Goal: Task Accomplishment & Management: Manage account settings

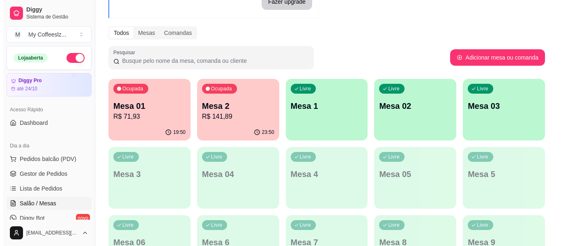
scroll to position [82, 0]
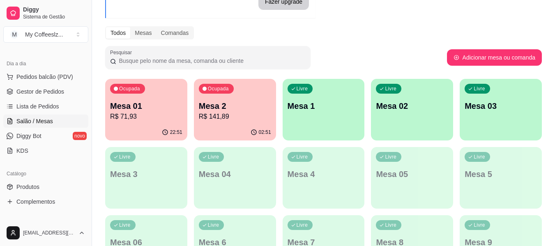
click at [346, 123] on div "Livre Mesa 1" at bounding box center [323, 105] width 82 height 52
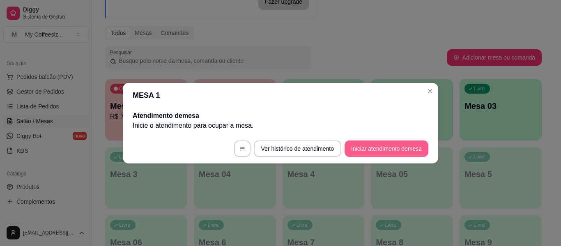
click at [375, 147] on button "Iniciar atendimento de mesa" at bounding box center [386, 148] width 84 height 16
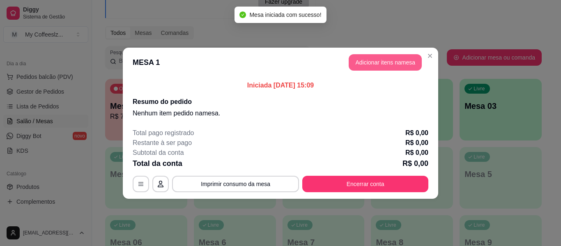
click at [363, 64] on button "Adicionar itens na mesa" at bounding box center [385, 62] width 73 height 16
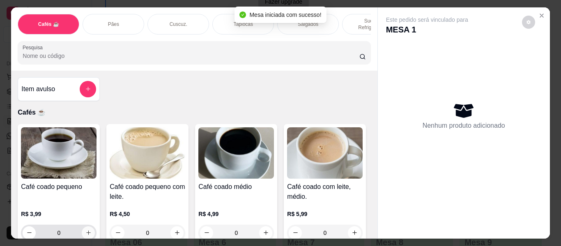
click at [85, 230] on icon "increase-product-quantity" at bounding box center [88, 233] width 6 height 6
type input "1"
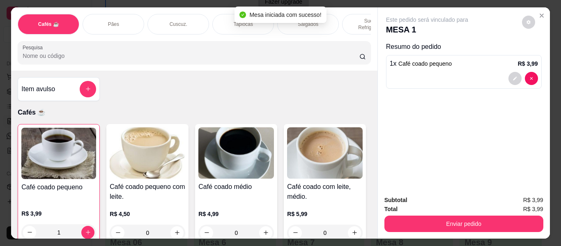
click at [351, 18] on p "Sucos e Refrigerantes" at bounding box center [373, 24] width 48 height 13
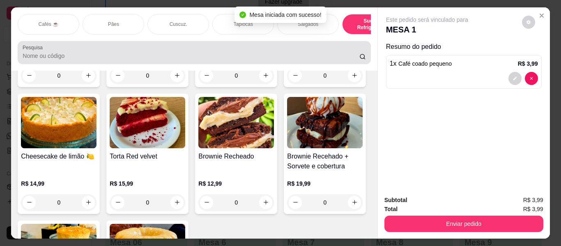
scroll to position [22, 0]
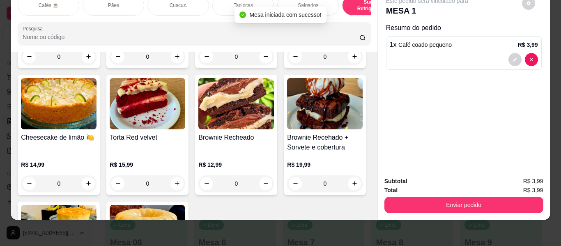
type input "1"
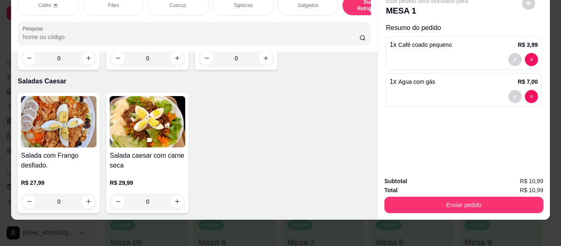
scroll to position [5061, 0]
type input "1"
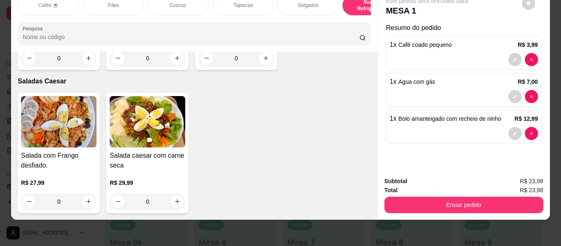
scroll to position [4938, 0]
type input "1"
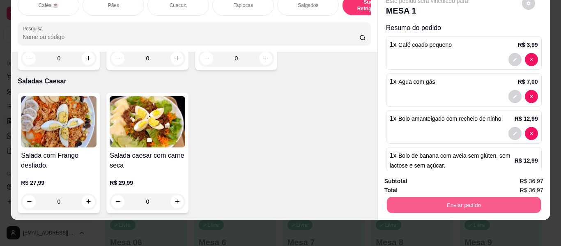
click at [417, 199] on button "Enviar pedido" at bounding box center [463, 205] width 154 height 16
click at [521, 177] on button "Enviar pedido" at bounding box center [521, 179] width 46 height 16
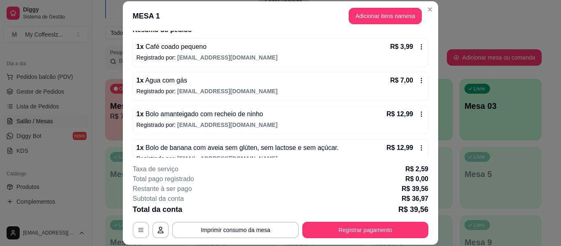
scroll to position [84, 0]
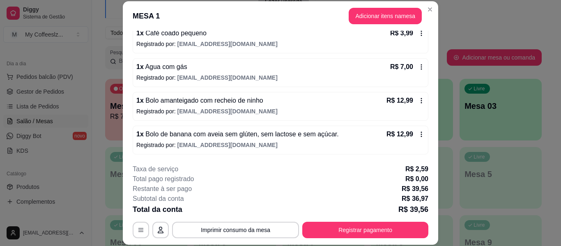
click at [170, 70] on span "Agua com gás" at bounding box center [166, 66] width 44 height 7
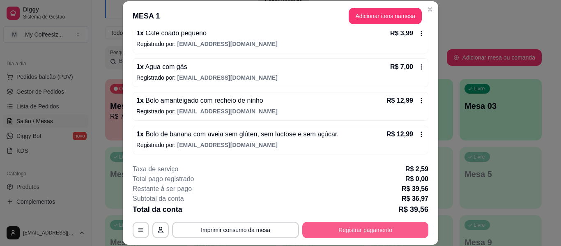
click at [334, 225] on button "Registrar pagamento" at bounding box center [365, 230] width 126 height 16
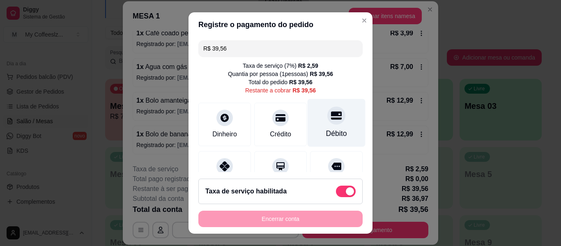
click at [333, 117] on div "Débito" at bounding box center [337, 123] width 58 height 48
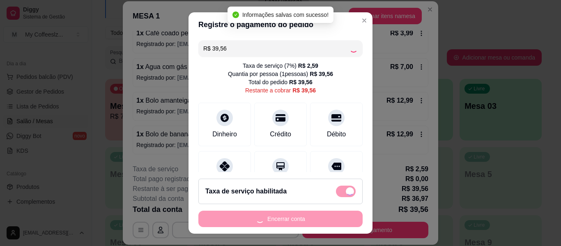
type input "R$ 0,00"
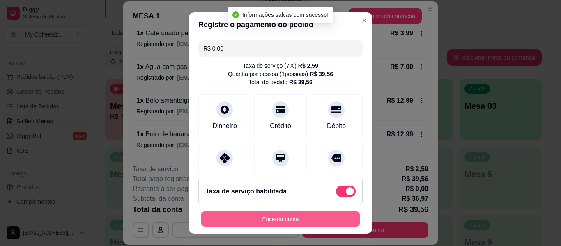
click at [267, 213] on button "Encerrar conta" at bounding box center [280, 219] width 159 height 16
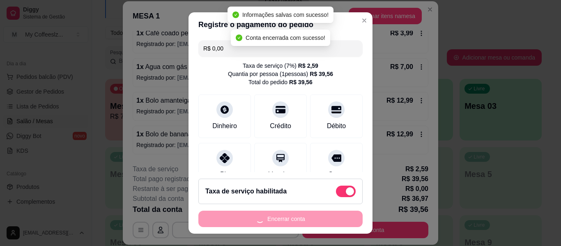
scroll to position [0, 0]
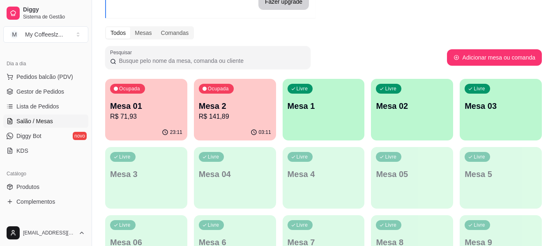
click at [318, 124] on div "Livre Mesa 1" at bounding box center [323, 105] width 82 height 52
click at [360, 112] on div "Livre Mesa 1" at bounding box center [323, 105] width 82 height 52
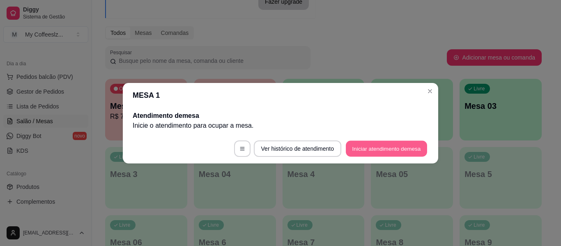
click at [406, 147] on button "Iniciar atendimento de mesa" at bounding box center [386, 148] width 81 height 16
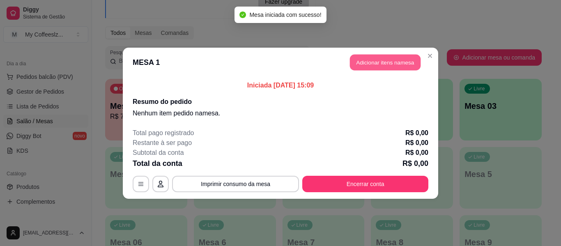
click at [366, 60] on button "Adicionar itens na mesa" at bounding box center [385, 62] width 71 height 16
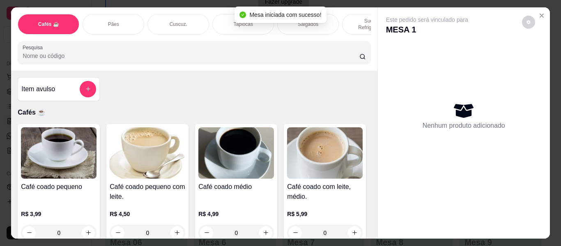
click at [145, 93] on div "Item avulso Cafés ☕ Café coado pequeno R$ 3,99 0 Café coado pequeno com leite. …" at bounding box center [194, 155] width 366 height 168
click at [89, 17] on div "Pães" at bounding box center [114, 24] width 62 height 21
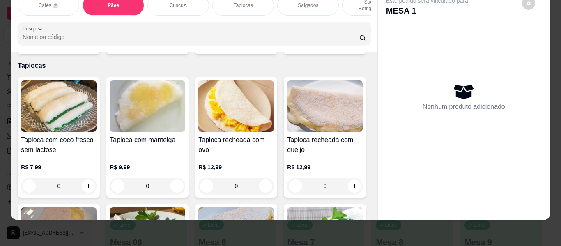
scroll to position [1935, 0]
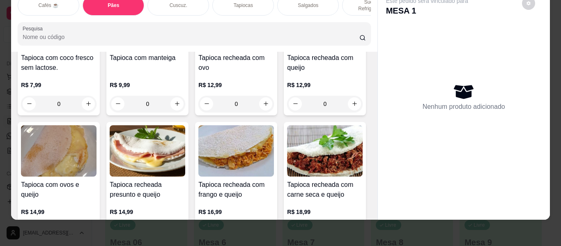
type input "1"
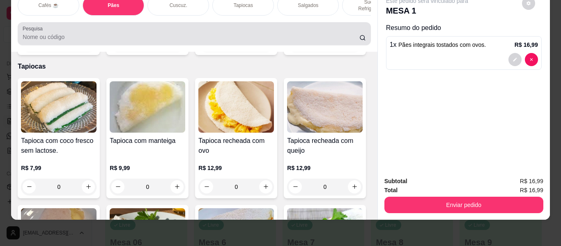
scroll to position [0, 0]
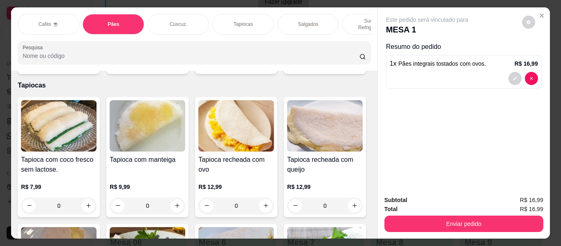
click at [357, 19] on p "Sucos e Refrigerantes" at bounding box center [373, 24] width 48 height 13
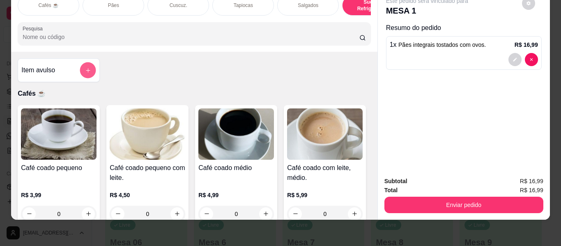
click at [85, 67] on icon "add-separate-item" at bounding box center [88, 70] width 6 height 6
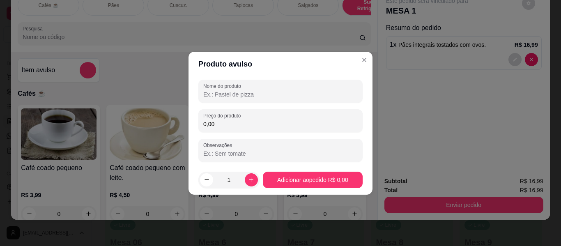
click at [281, 92] on input "Nome do produto" at bounding box center [280, 94] width 154 height 8
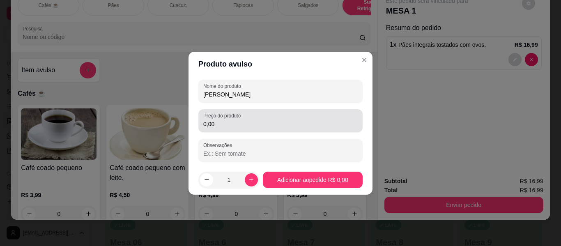
type input "[PERSON_NAME]"
click at [263, 129] on div "0,00" at bounding box center [280, 120] width 154 height 16
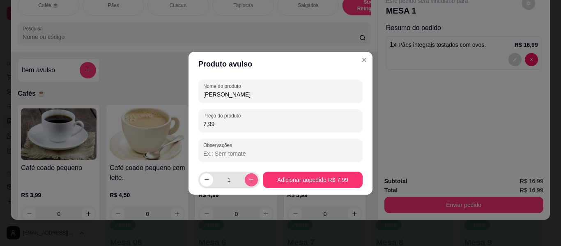
type input "7,99"
click at [250, 184] on button "increase-product-quantity" at bounding box center [251, 179] width 13 height 13
click at [204, 179] on icon "decrease-product-quantity" at bounding box center [207, 180] width 6 height 6
type input "1"
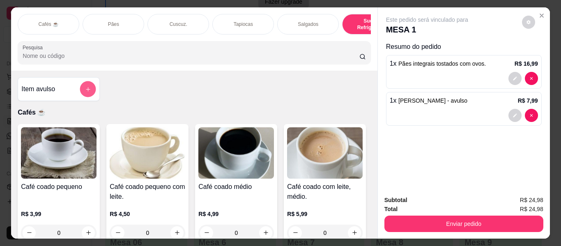
click at [85, 91] on icon "add-separate-item" at bounding box center [88, 89] width 6 height 6
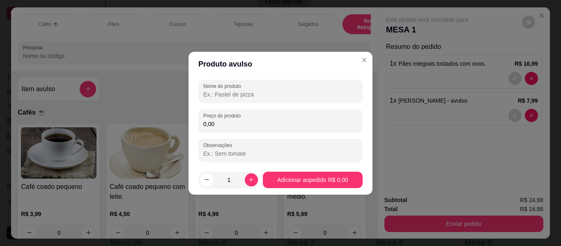
click at [216, 91] on input "Nome do produto" at bounding box center [280, 94] width 154 height 8
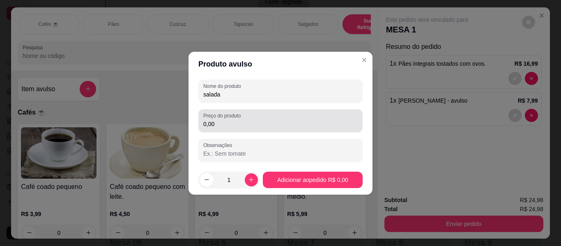
type input "salada"
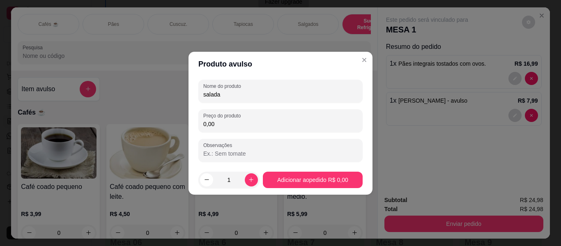
click at [230, 126] on input "0,00" at bounding box center [280, 124] width 154 height 8
type input "5,99"
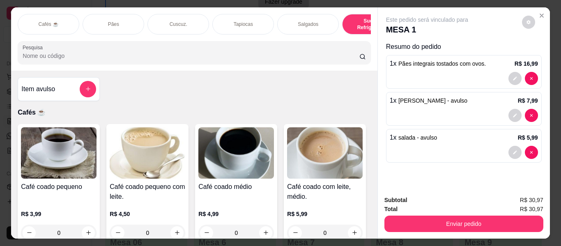
click at [220, 18] on div "Tapiocas" at bounding box center [243, 24] width 62 height 21
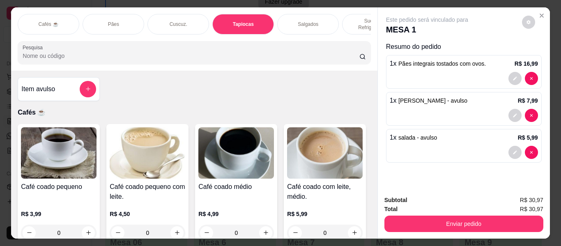
scroll to position [19, 0]
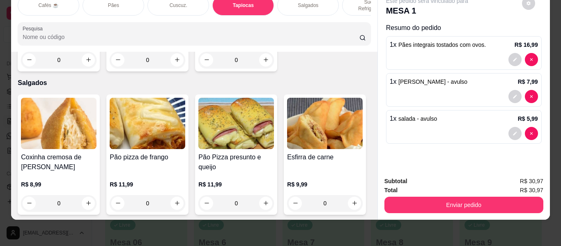
type input "1"
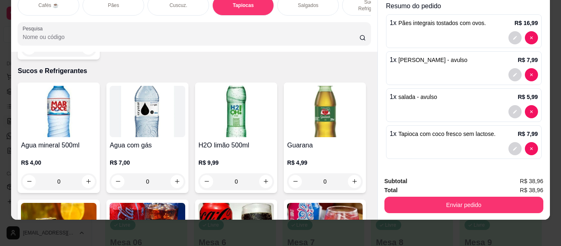
scroll to position [2898, 0]
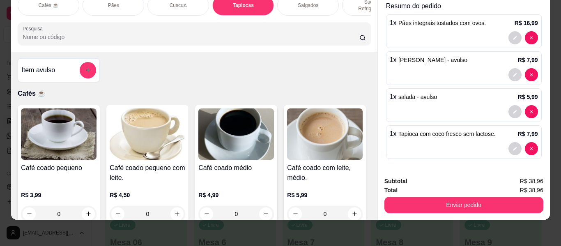
scroll to position [0, 0]
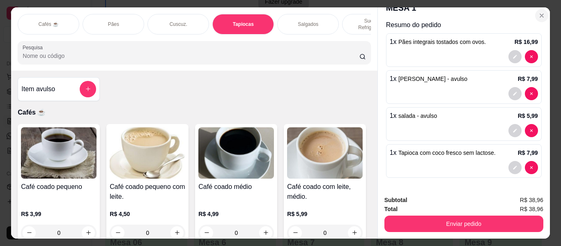
click at [538, 12] on icon "Close" at bounding box center [541, 15] width 7 height 7
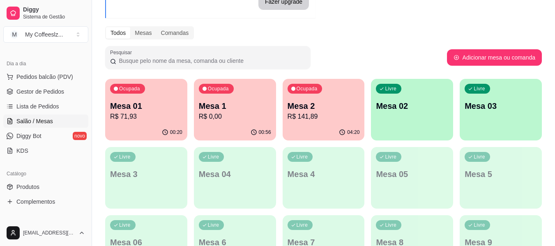
click at [62, 3] on div "Diggy Sistema de Gestão M My Coffeeslz ..." at bounding box center [46, 23] width 92 height 46
click at [420, 119] on div "Livre Mesa 02" at bounding box center [412, 105] width 82 height 52
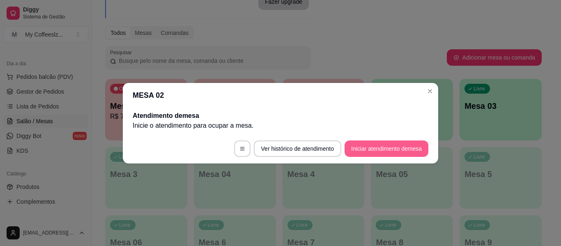
click at [384, 152] on button "Iniciar atendimento de mesa" at bounding box center [386, 148] width 84 height 16
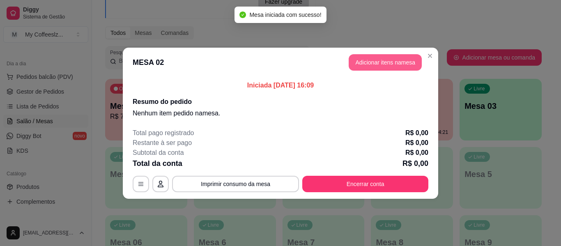
click at [364, 57] on button "Adicionar itens na mesa" at bounding box center [385, 62] width 73 height 16
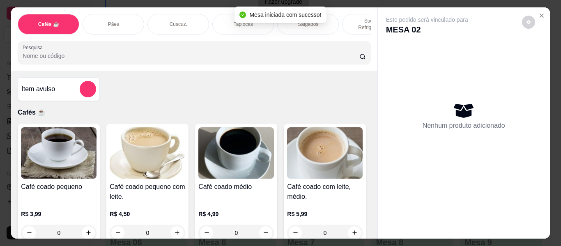
click at [173, 103] on div "Item avulso Cafés ☕ Café coado pequeno R$ 3,99 0 Café coado pequeno com leite. …" at bounding box center [194, 155] width 366 height 168
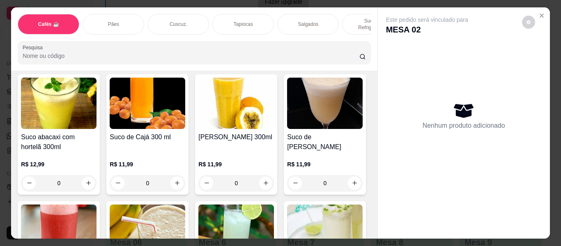
scroll to position [3285, 0]
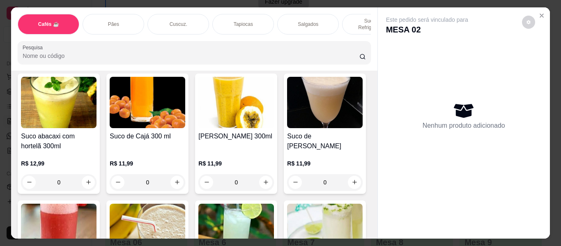
type input "1"
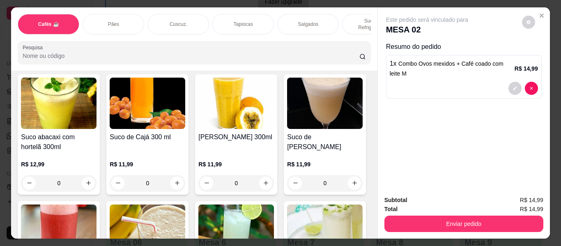
scroll to position [3285, 0]
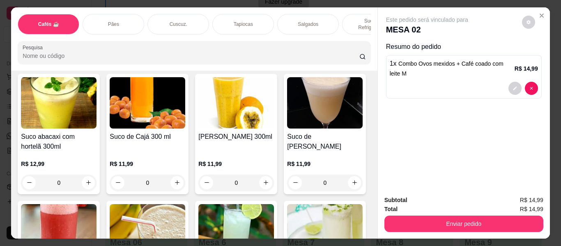
click at [234, 21] on p "Tapiocas" at bounding box center [243, 24] width 19 height 7
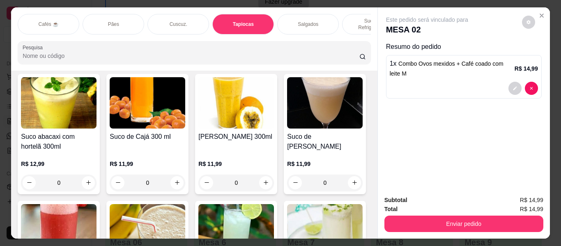
scroll to position [22, 0]
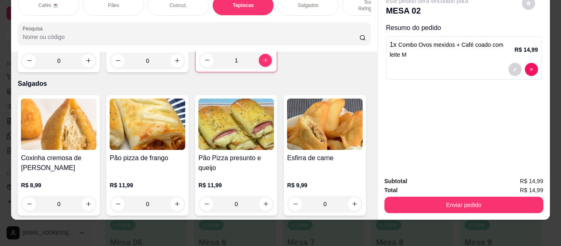
type input "1"
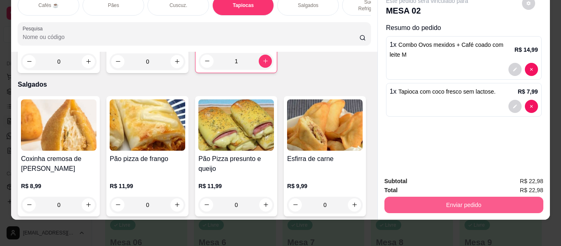
click at [480, 197] on button "Enviar pedido" at bounding box center [463, 205] width 159 height 16
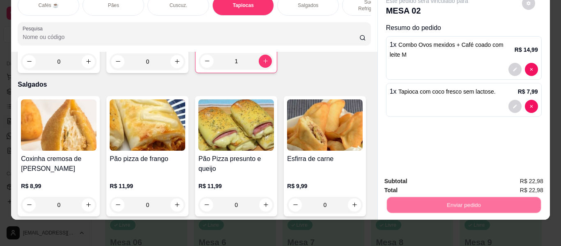
click at [458, 175] on button "Registrar cliente" at bounding box center [467, 178] width 54 height 16
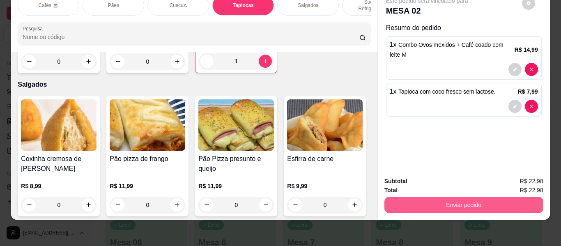
click at [479, 198] on button "Enviar pedido" at bounding box center [463, 205] width 159 height 16
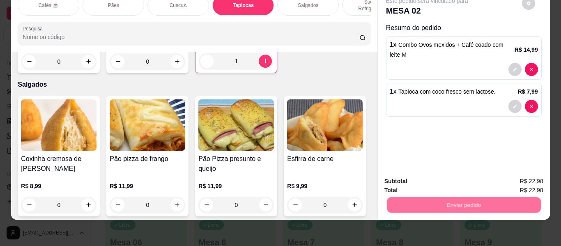
click at [529, 174] on button "Enviar pedido" at bounding box center [521, 178] width 46 height 16
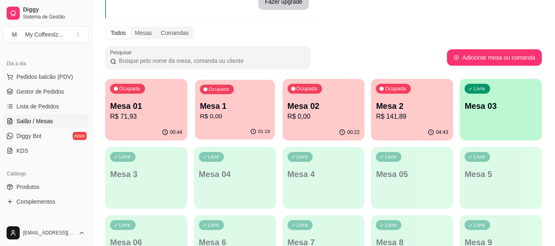
click at [214, 129] on div "01:19" at bounding box center [235, 132] width 80 height 16
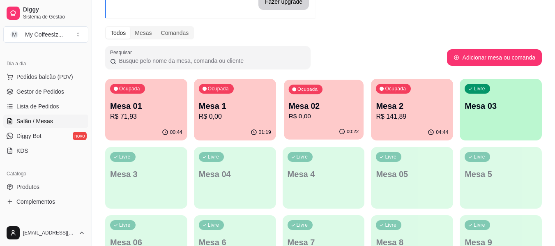
click at [350, 122] on div "Ocupada Mesa 02 R$ 0,00" at bounding box center [324, 102] width 80 height 44
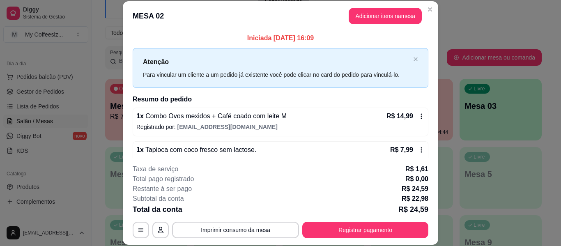
scroll to position [0, 0]
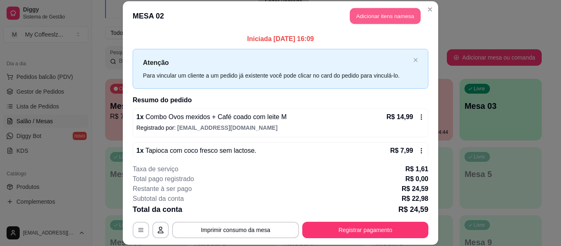
click at [359, 18] on button "Adicionar itens na mesa" at bounding box center [385, 16] width 71 height 16
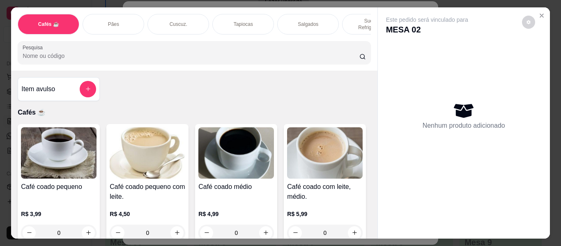
click at [367, 18] on p "Sucos e Refrigerantes" at bounding box center [373, 24] width 48 height 13
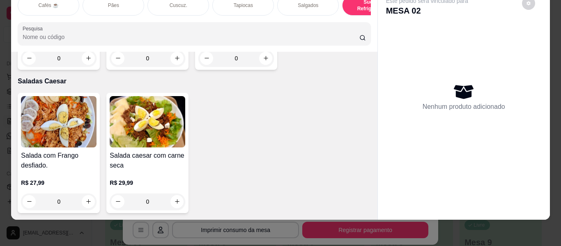
scroll to position [4938, 0]
type input "1"
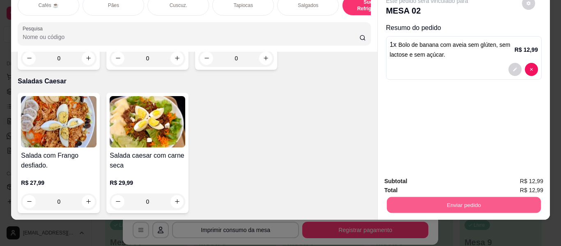
click at [442, 197] on button "Enviar pedido" at bounding box center [463, 205] width 154 height 16
click at [516, 171] on button "Enviar pedido" at bounding box center [521, 179] width 46 height 16
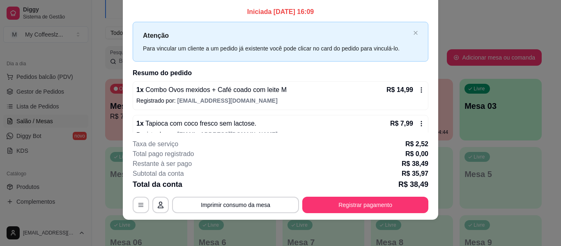
scroll to position [0, 0]
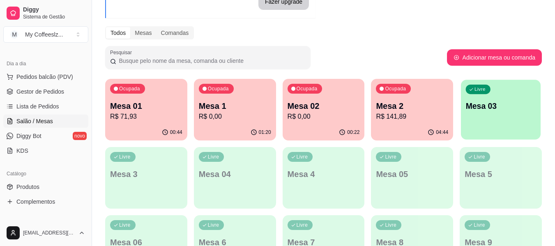
click at [507, 106] on p "Mesa 03" at bounding box center [501, 106] width 70 height 11
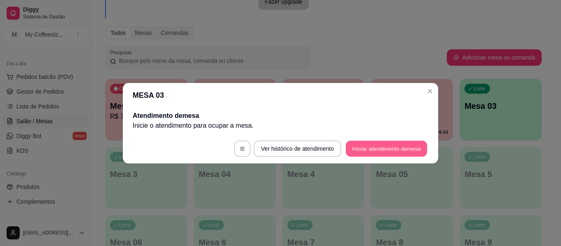
click at [369, 151] on button "Iniciar atendimento de mesa" at bounding box center [386, 148] width 81 height 16
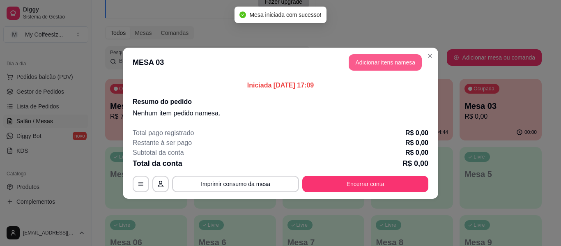
click at [374, 62] on button "Adicionar itens na mesa" at bounding box center [385, 62] width 73 height 16
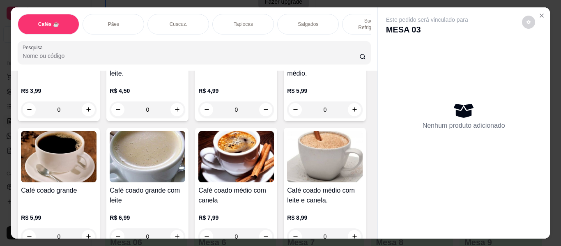
scroll to position [82, 0]
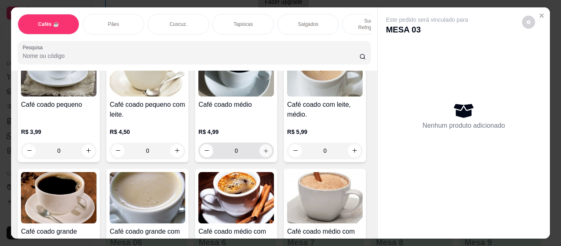
click at [264, 148] on icon "increase-product-quantity" at bounding box center [266, 151] width 6 height 6
type input "1"
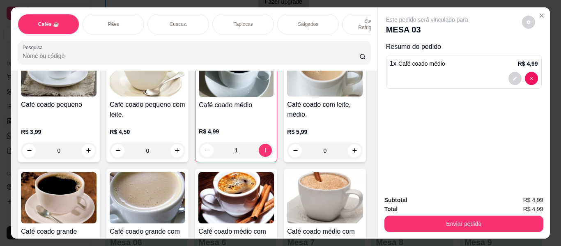
click at [126, 15] on div "Pães" at bounding box center [114, 24] width 62 height 21
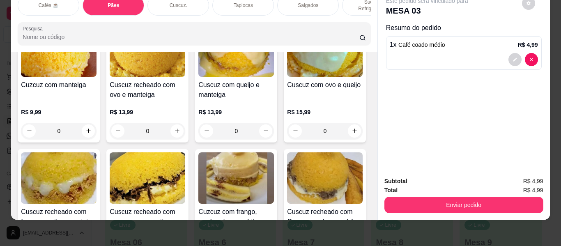
scroll to position [1730, 0]
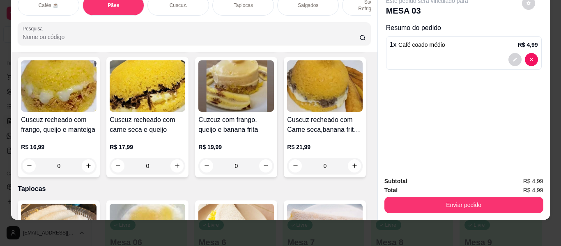
type input "1"
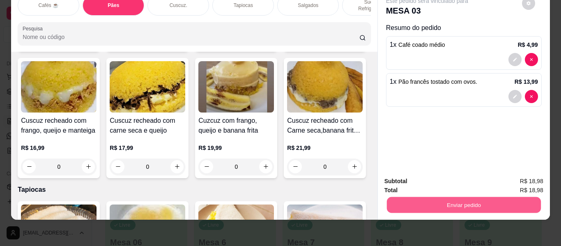
click at [452, 197] on button "Enviar pedido" at bounding box center [463, 205] width 154 height 16
click at [525, 175] on button "Enviar pedido" at bounding box center [521, 177] width 45 height 15
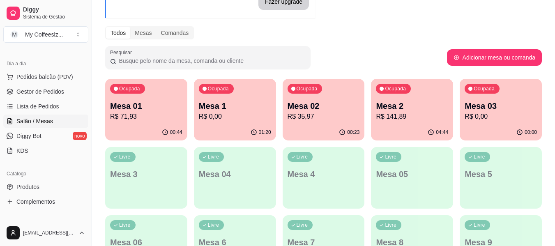
click at [331, 126] on div "00:23" at bounding box center [323, 132] width 82 height 16
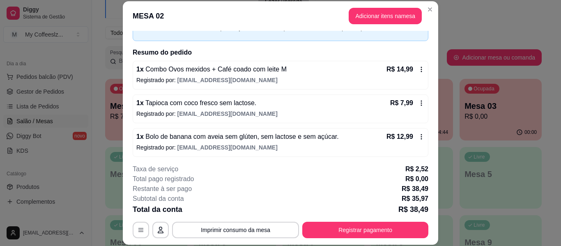
scroll to position [50, 0]
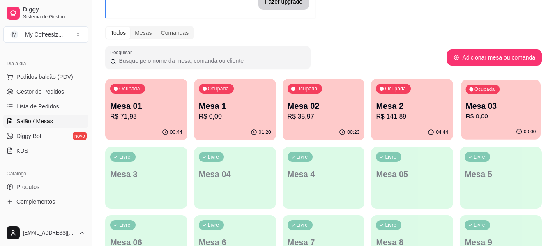
click at [496, 123] on div "Ocupada Mesa 03 R$ 0,00" at bounding box center [501, 102] width 80 height 44
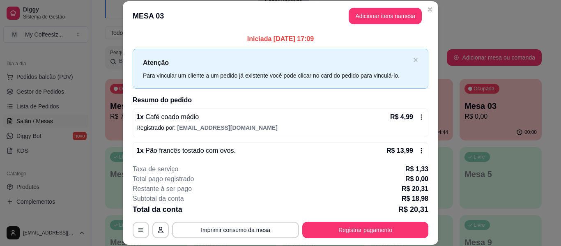
scroll to position [16, 0]
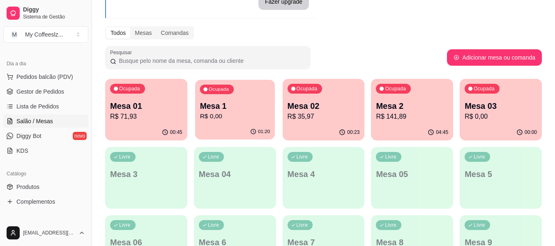
click at [260, 132] on p "01:20" at bounding box center [264, 132] width 12 height 7
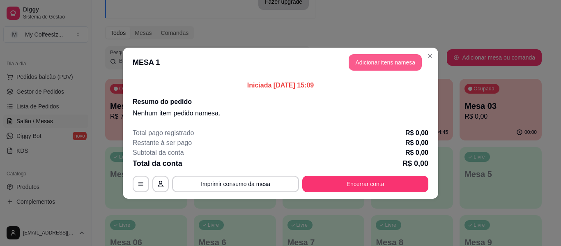
click at [376, 63] on button "Adicionar itens na mesa" at bounding box center [385, 62] width 73 height 16
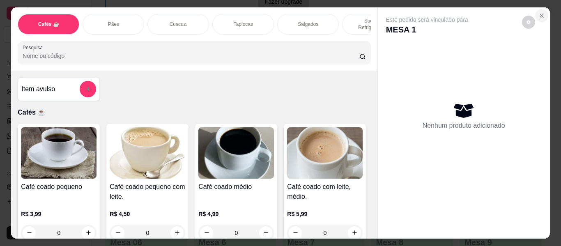
click at [537, 9] on button "Close" at bounding box center [541, 15] width 13 height 13
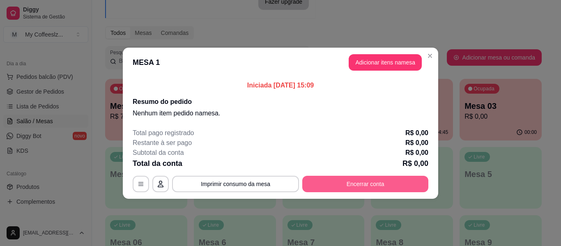
click at [351, 181] on button "Encerrar conta" at bounding box center [365, 184] width 126 height 16
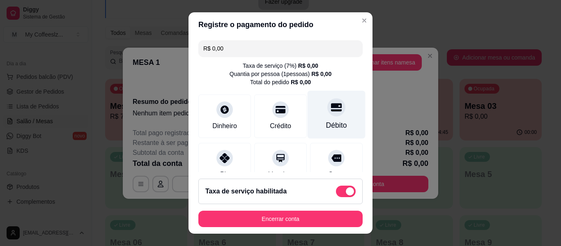
click at [316, 117] on div "Débito" at bounding box center [337, 115] width 58 height 48
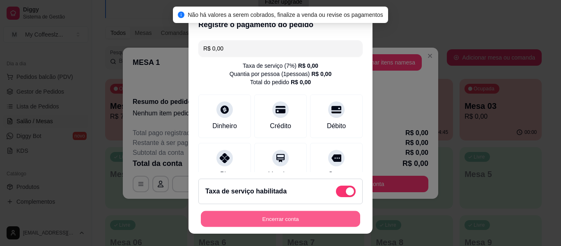
click at [267, 217] on button "Encerrar conta" at bounding box center [280, 219] width 159 height 16
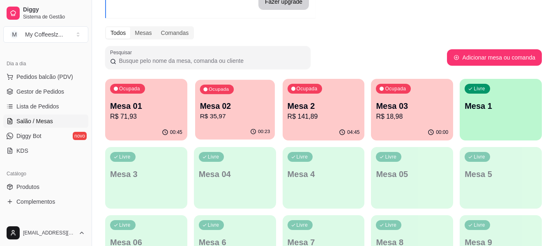
click at [228, 112] on p "R$ 35,97" at bounding box center [235, 116] width 70 height 9
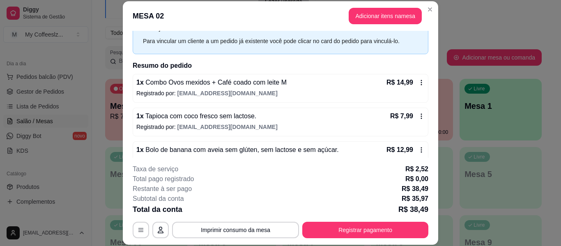
scroll to position [50, 0]
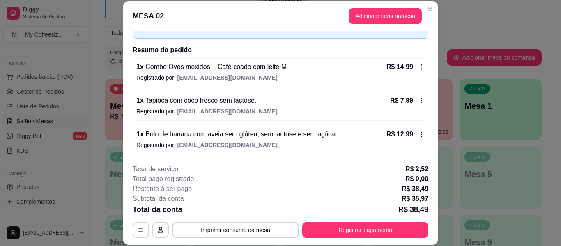
click at [255, 155] on div "Iniciada [DATE] 16:09 Atenção Para vincular um cliente a um pedido já existente…" at bounding box center [280, 94] width 315 height 127
drag, startPoint x: 255, startPoint y: 155, endPoint x: 274, endPoint y: 155, distance: 19.3
click at [274, 155] on div "Iniciada [DATE] 16:09 Atenção Para vincular um cliente a um pedido já existente…" at bounding box center [280, 94] width 315 height 127
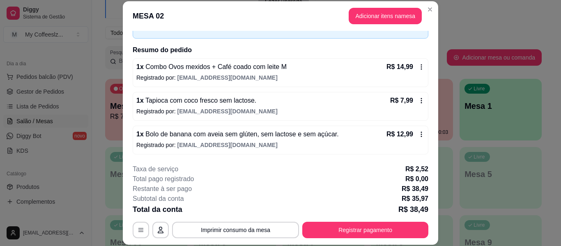
click at [480, 113] on div "Livre Mesa 1" at bounding box center [500, 105] width 82 height 52
click at [482, 113] on div "Livre Mesa 1" at bounding box center [500, 105] width 82 height 52
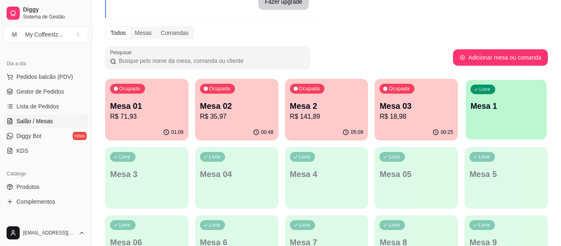
click at [482, 113] on body "Diggy Sistema de Gestão M My Coffeeslz ... Loja aberta Diggy Pro até 24/10 Aces…" at bounding box center [280, 41] width 561 height 246
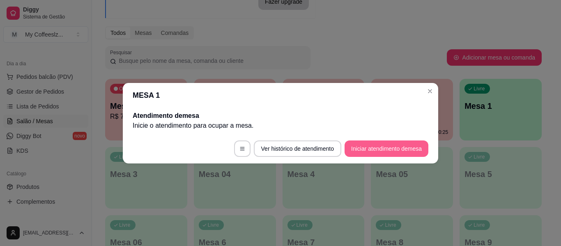
click at [379, 148] on button "Iniciar atendimento de mesa" at bounding box center [386, 148] width 84 height 16
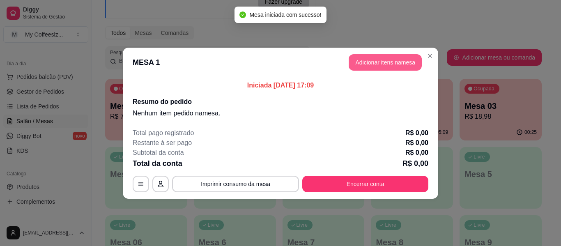
click at [360, 60] on button "Adicionar itens na mesa" at bounding box center [385, 62] width 73 height 16
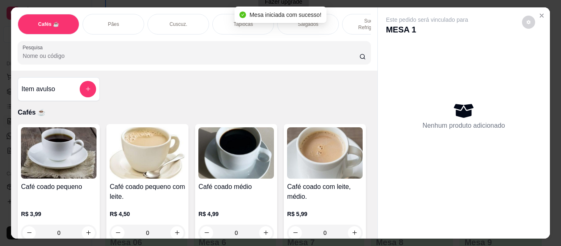
click at [349, 18] on p "Sucos e Refrigerantes" at bounding box center [373, 24] width 48 height 13
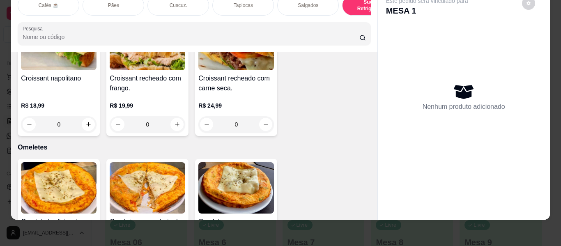
scroll to position [0, 0]
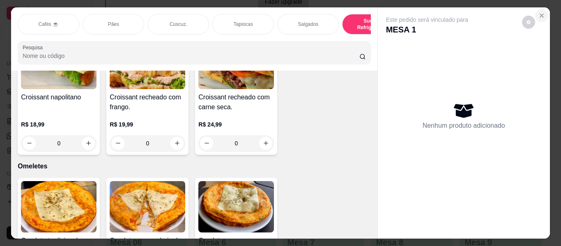
click at [538, 12] on icon "Close" at bounding box center [541, 15] width 7 height 7
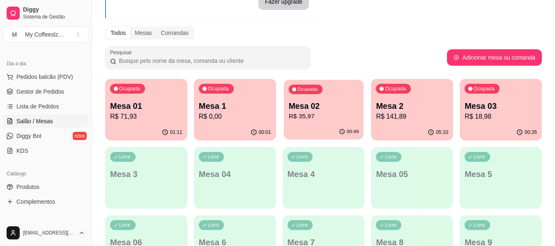
click at [331, 118] on p "R$ 35,97" at bounding box center [323, 116] width 70 height 9
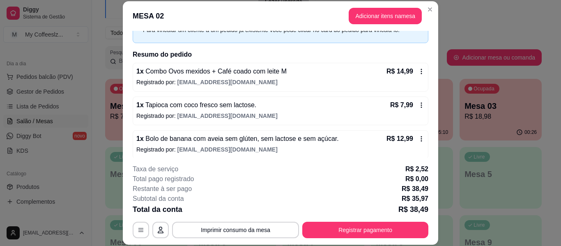
scroll to position [50, 0]
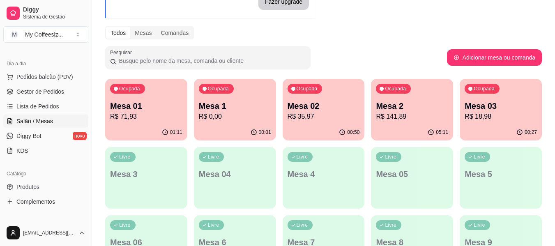
click at [506, 127] on div "00:27" at bounding box center [500, 132] width 82 height 16
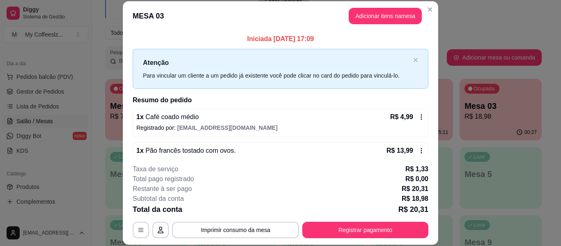
scroll to position [16, 0]
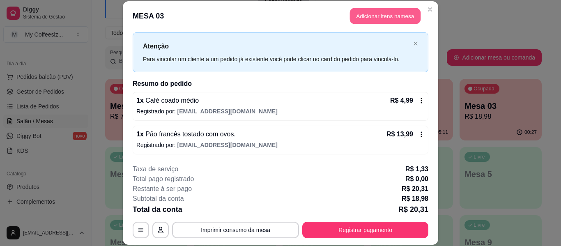
click at [367, 11] on button "Adicionar itens na mesa" at bounding box center [385, 16] width 71 height 16
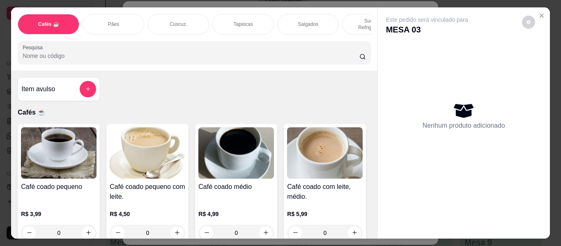
click at [358, 22] on div "Sucos e Refrigerantes" at bounding box center [373, 24] width 62 height 21
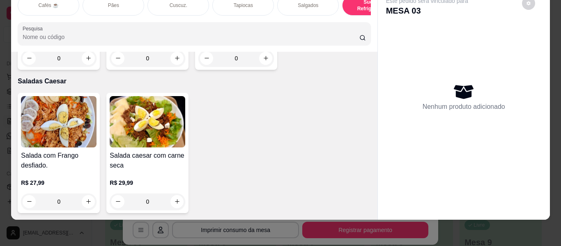
scroll to position [5020, 0]
type input "1"
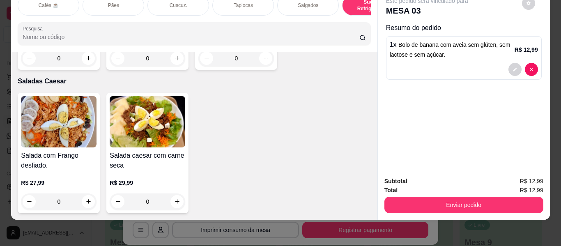
scroll to position [5021, 0]
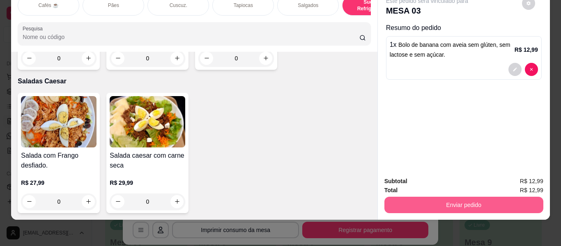
click at [478, 197] on button "Enviar pedido" at bounding box center [463, 205] width 159 height 16
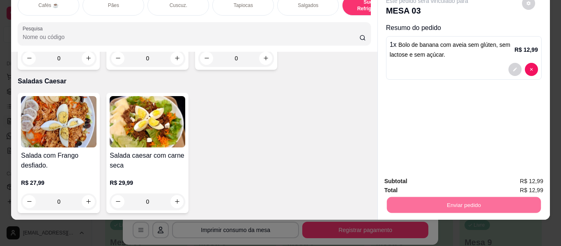
click at [509, 174] on button "Enviar pedido" at bounding box center [521, 177] width 45 height 15
